Goal: Book appointment/travel/reservation

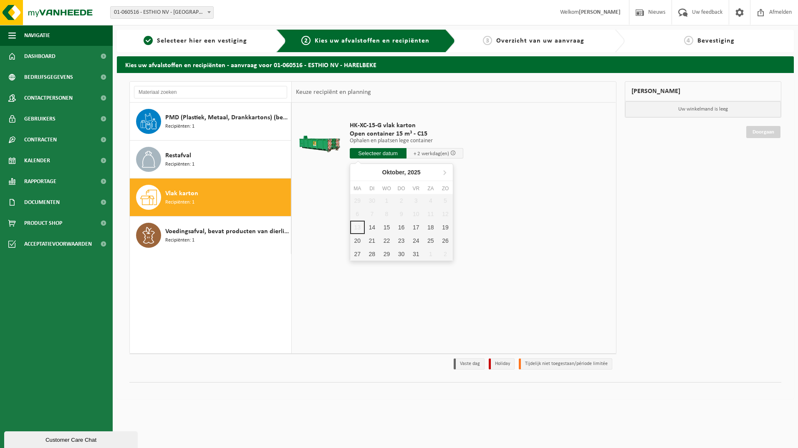
click at [372, 153] on input "text" at bounding box center [378, 153] width 57 height 10
click at [379, 228] on div "15" at bounding box center [386, 227] width 15 height 13
type input "Van 2025-10-15"
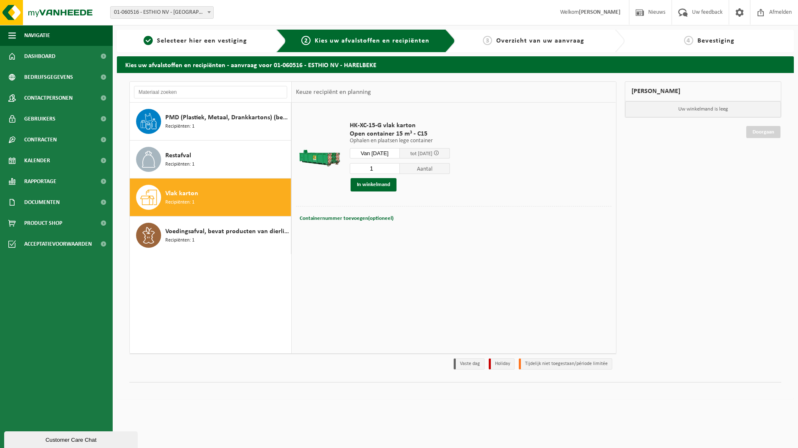
click at [747, 131] on link "Doorgaan" at bounding box center [763, 132] width 34 height 12
click at [382, 185] on button "In winkelmand" at bounding box center [374, 184] width 46 height 13
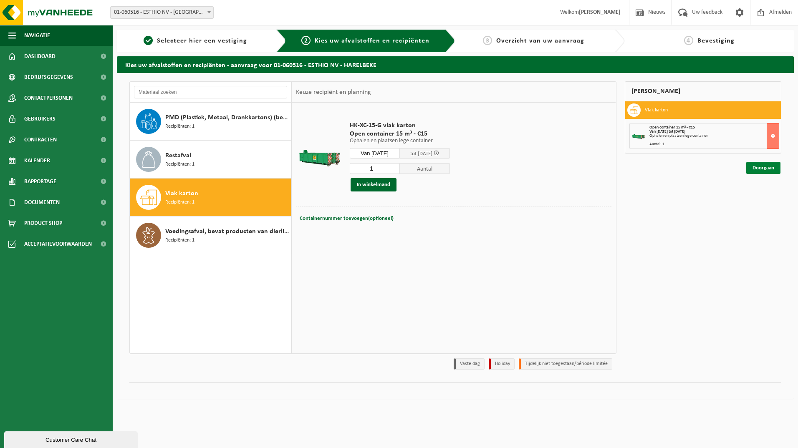
click at [764, 168] on link "Doorgaan" at bounding box center [763, 168] width 34 height 12
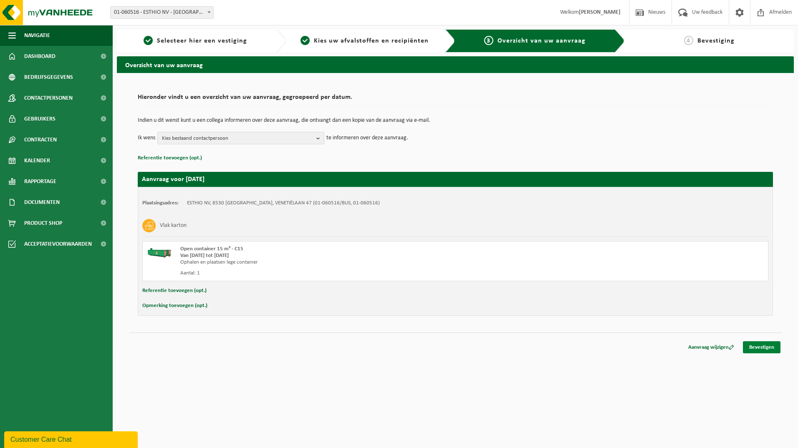
click at [767, 348] on link "Bevestigen" at bounding box center [762, 347] width 38 height 12
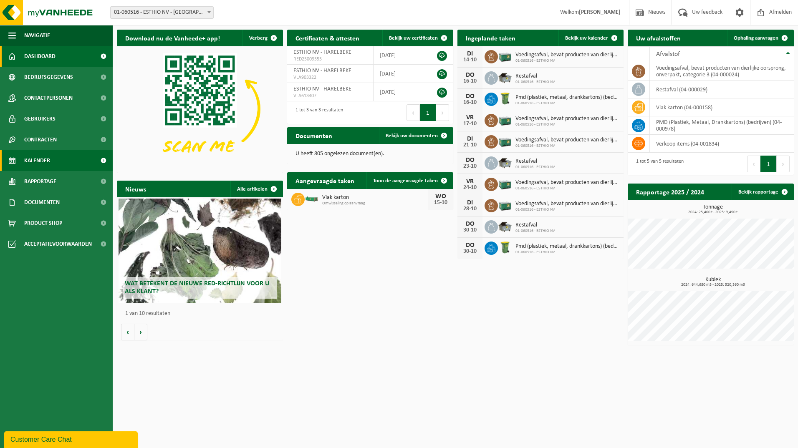
click at [48, 153] on span "Kalender" at bounding box center [37, 160] width 26 height 21
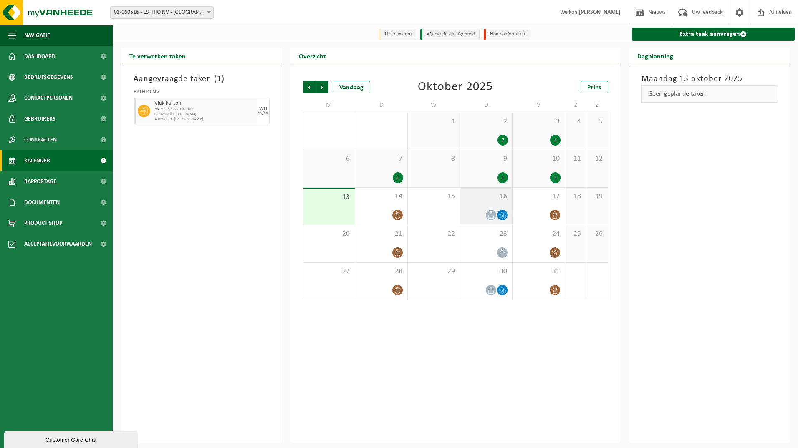
click at [491, 216] on icon at bounding box center [491, 215] width 7 height 7
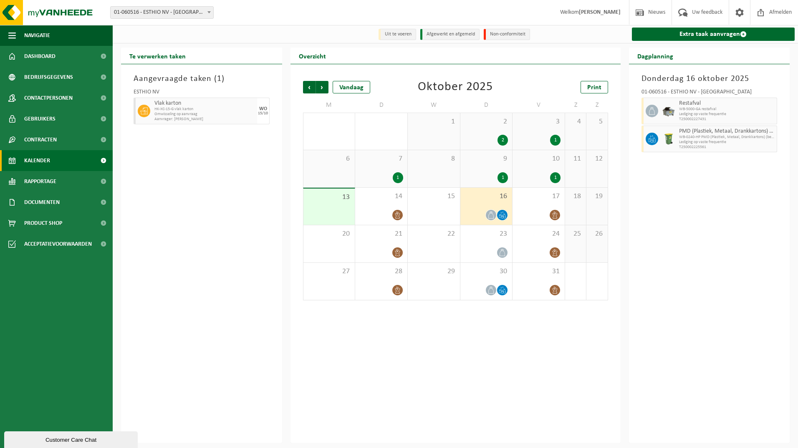
click at [496, 216] on span at bounding box center [491, 215] width 10 height 10
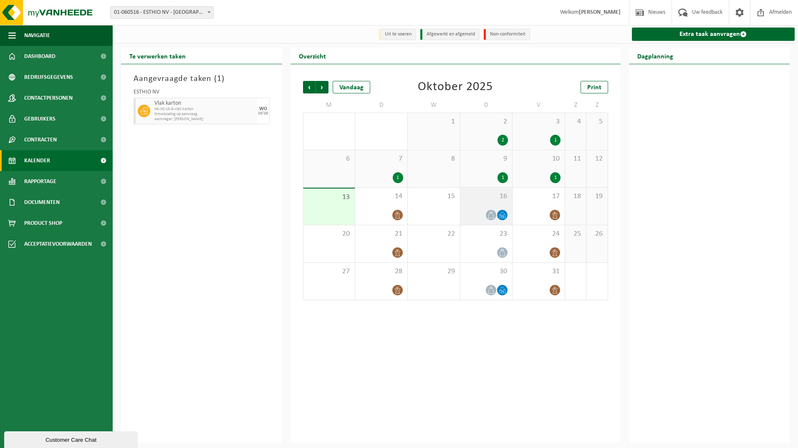
click at [501, 216] on icon at bounding box center [502, 215] width 7 height 7
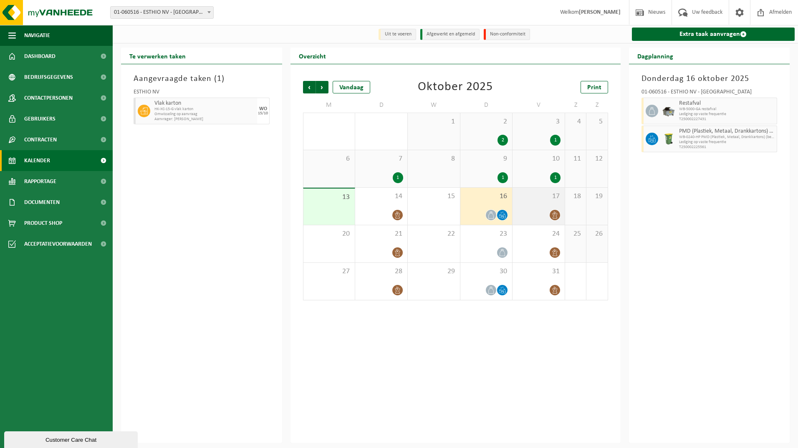
click at [556, 215] on icon at bounding box center [554, 215] width 7 height 7
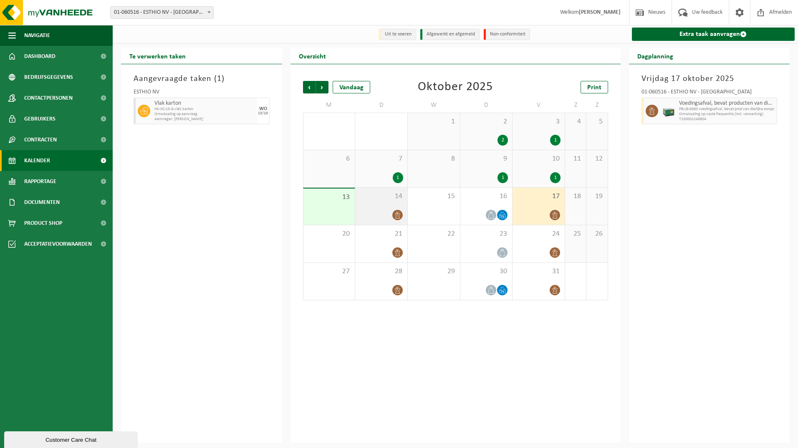
click at [396, 216] on icon at bounding box center [397, 215] width 7 height 7
